Goal: Information Seeking & Learning: Check status

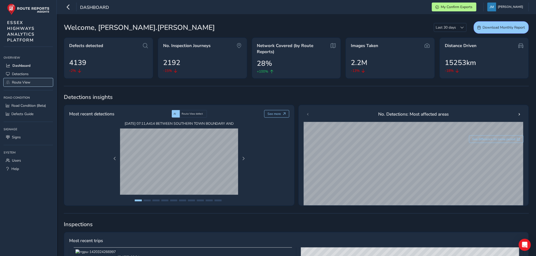
click at [22, 82] on span "Route View" at bounding box center [21, 82] width 18 height 5
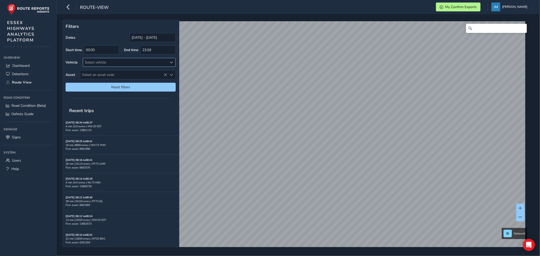
click at [112, 62] on div "Select vehicle" at bounding box center [125, 62] width 84 height 8
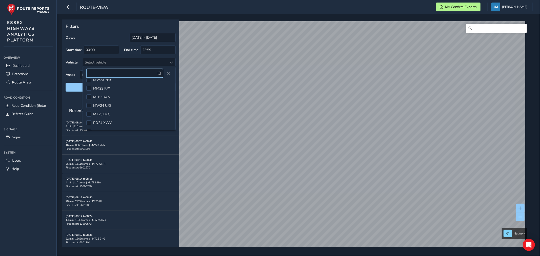
scroll to position [158, 0]
click at [89, 100] on div at bounding box center [88, 99] width 5 height 5
click at [142, 36] on input "[DATE] - [DATE]" at bounding box center [153, 37] width 46 height 9
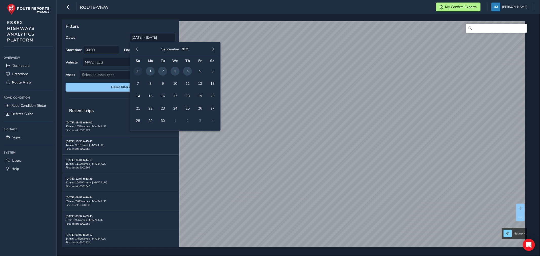
click at [148, 72] on span "1" at bounding box center [150, 71] width 9 height 9
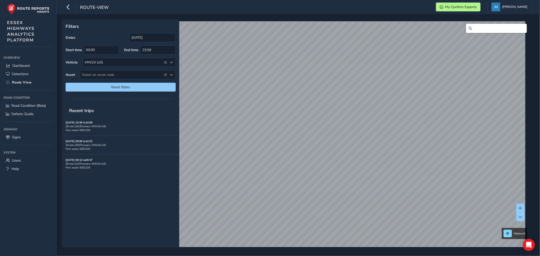
type input "[DATE] - [DATE]"
click at [163, 71] on span "Select an asset code" at bounding box center [123, 75] width 87 height 8
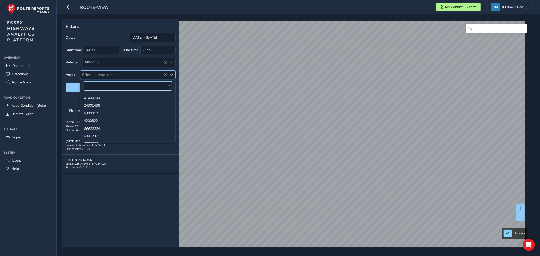
click at [163, 71] on span "Select an asset code" at bounding box center [123, 75] width 87 height 8
